Goal: Task Accomplishment & Management: Manage account settings

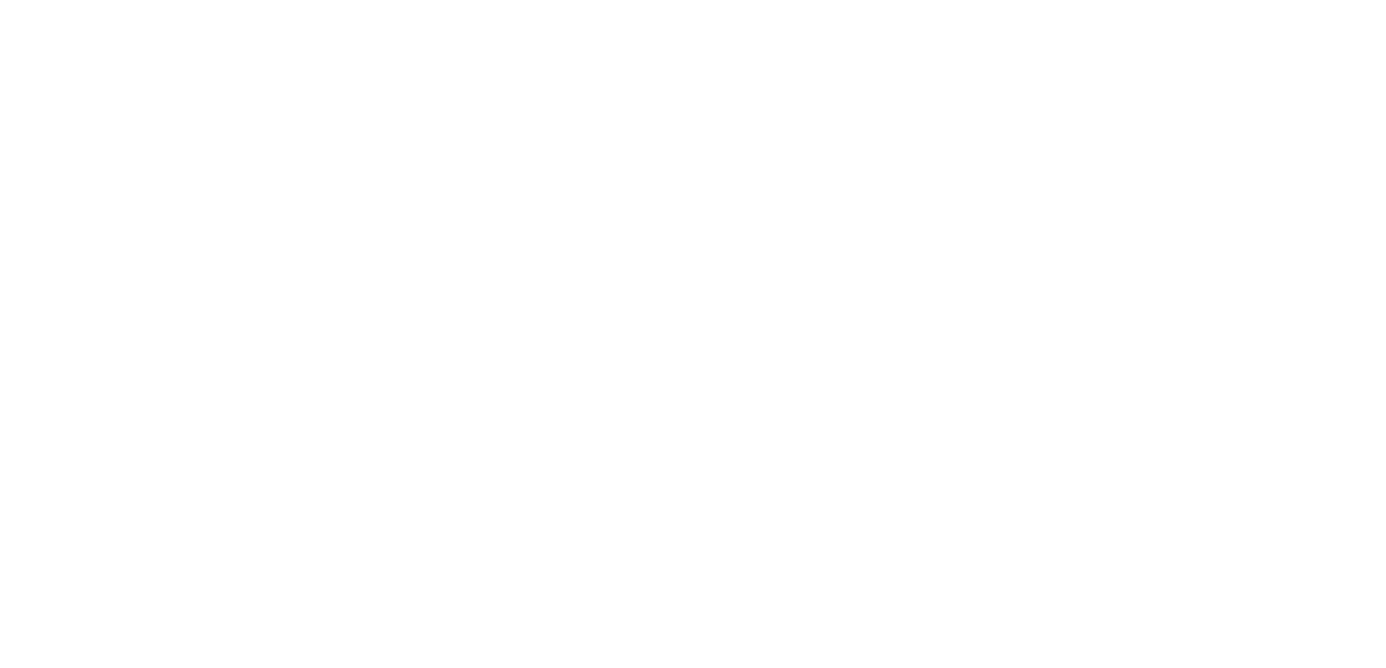
select select "2"
select select "2026"
